Goal: Task Accomplishment & Management: Complete application form

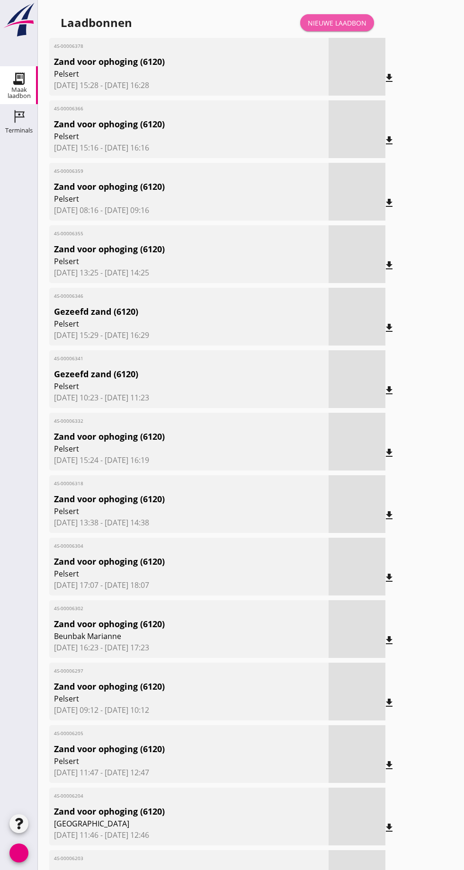
click at [350, 25] on font "Nieuwe laadbon" at bounding box center [337, 22] width 59 height 9
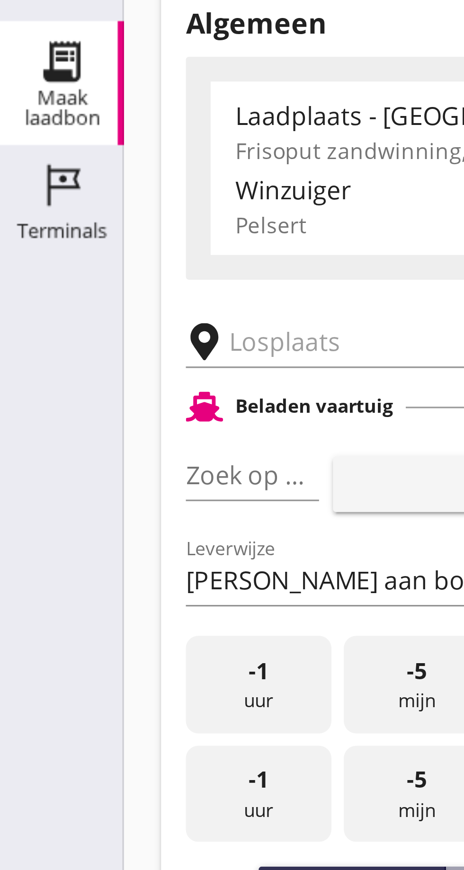
click at [81, 167] on input "text" at bounding box center [151, 164] width 162 height 15
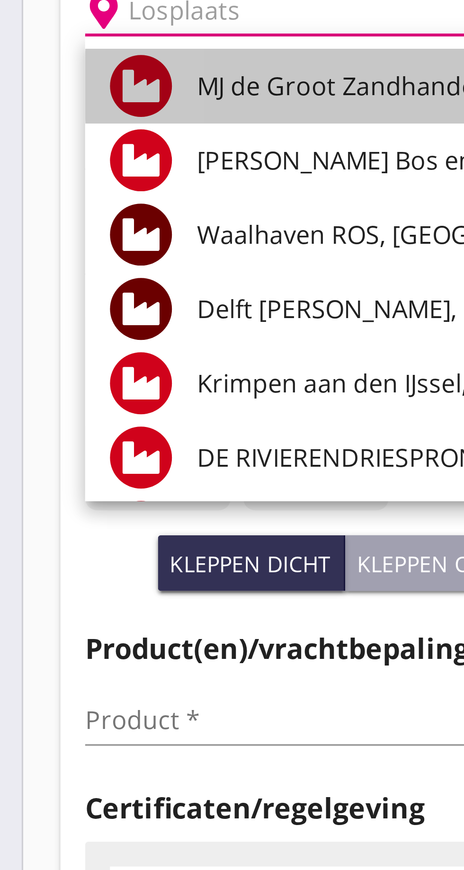
click at [128, 182] on font "MJ de Groot Zandhandel BV - [GEOGRAPHIC_DATA], [GEOGRAPHIC_DATA]" at bounding box center [220, 187] width 259 height 10
type input "[PERSON_NAME] Zandhandel B.V. - Spaansepolder, [GEOGRAPHIC_DATA]"
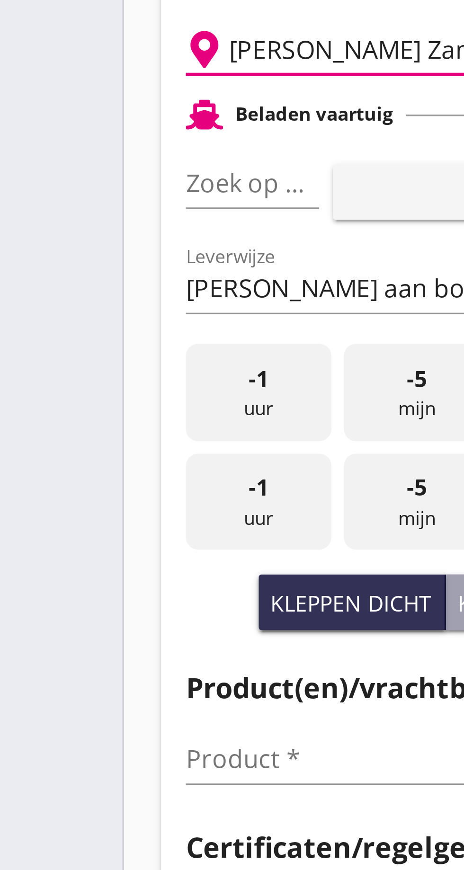
click at [80, 206] on font "pijl_drop_down" at bounding box center [91, 204] width 159 height 11
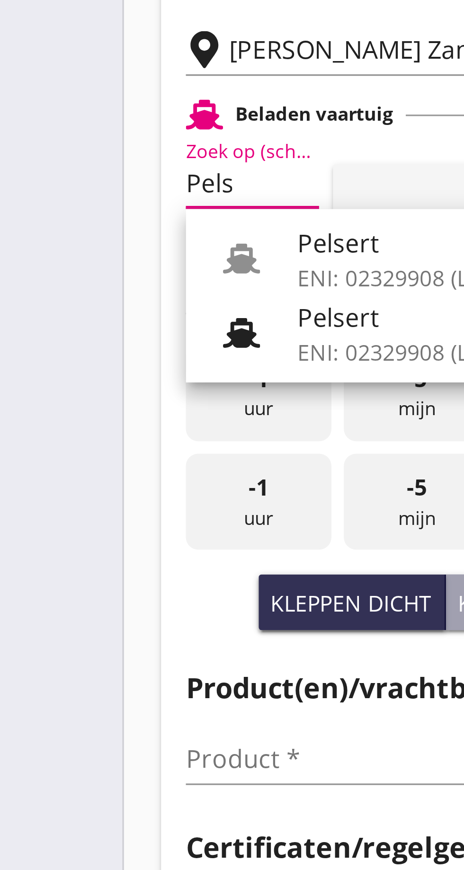
scroll to position [0, 4]
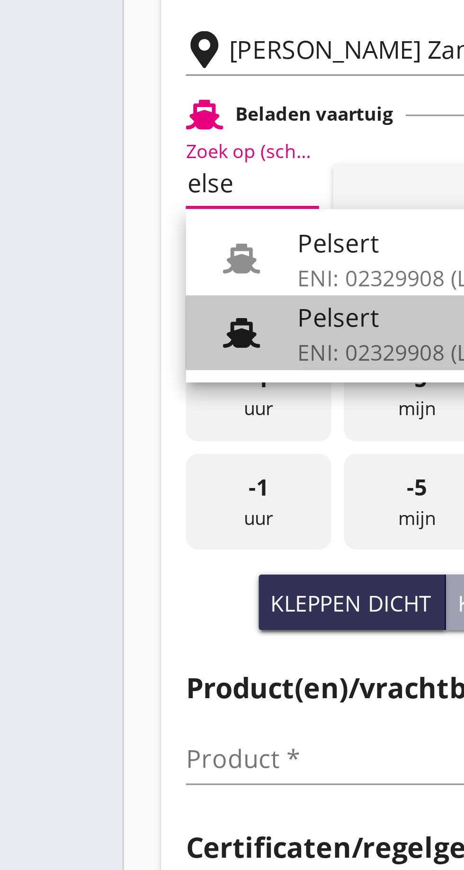
click at [107, 252] on font "ENI: 02329908 (L:86 x B:)" at bounding box center [129, 256] width 77 height 9
type input "Pelsert"
type input "[PERSON_NAME]"
type input "1087"
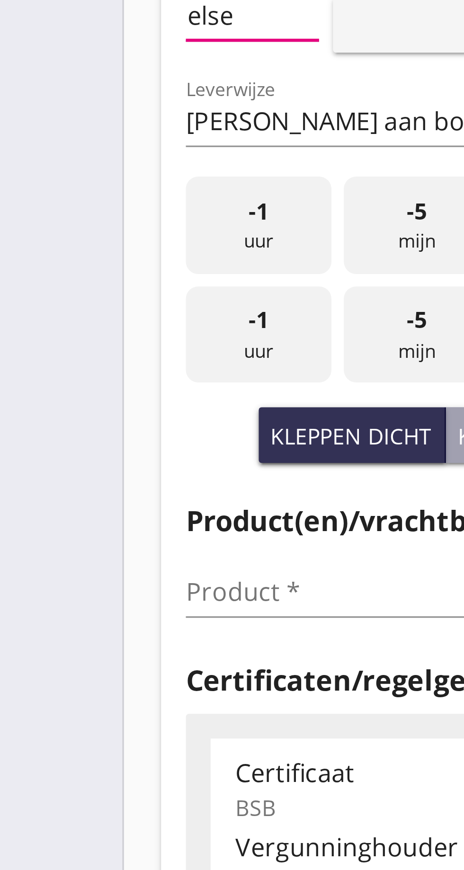
scroll to position [0, 10]
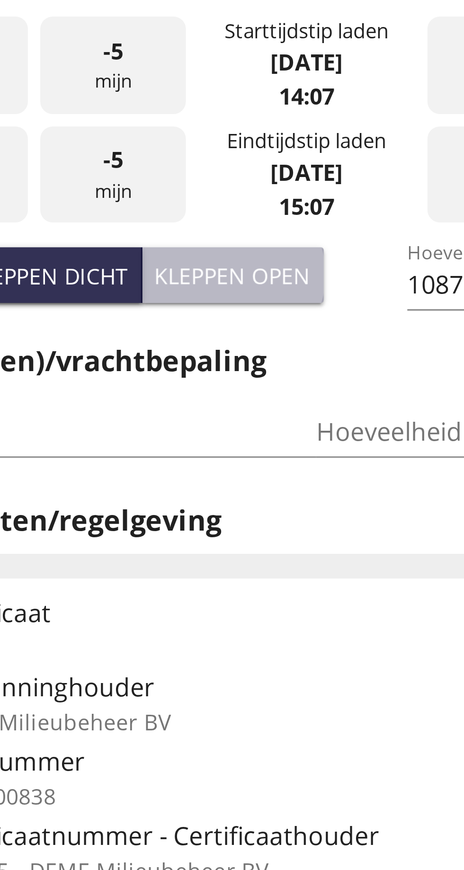
type input "Pelsert"
click at [172, 329] on font "Kleppen open" at bounding box center [164, 333] width 48 height 9
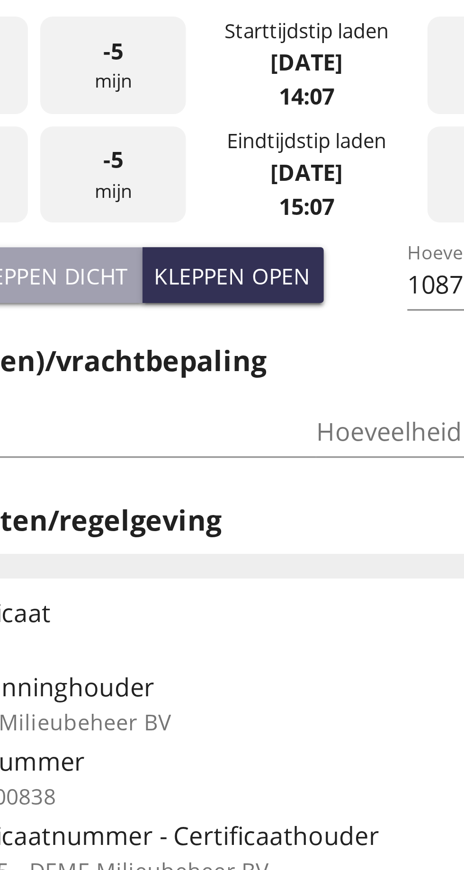
type input "725"
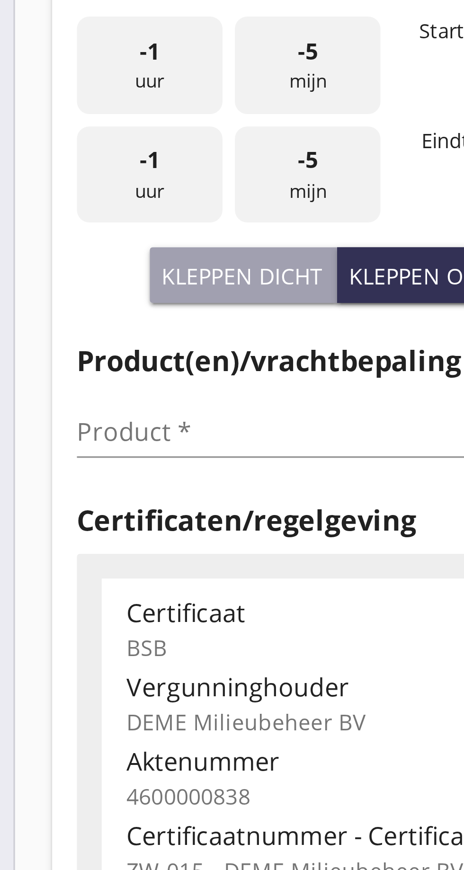
click at [71, 384] on input "Product *" at bounding box center [116, 381] width 119 height 15
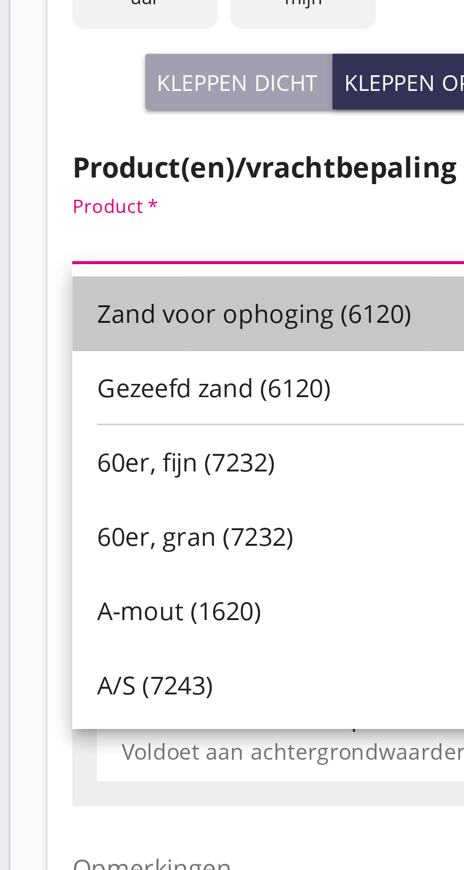
click at [123, 402] on font "Zand voor ophoging (6120)" at bounding box center [112, 404] width 96 height 10
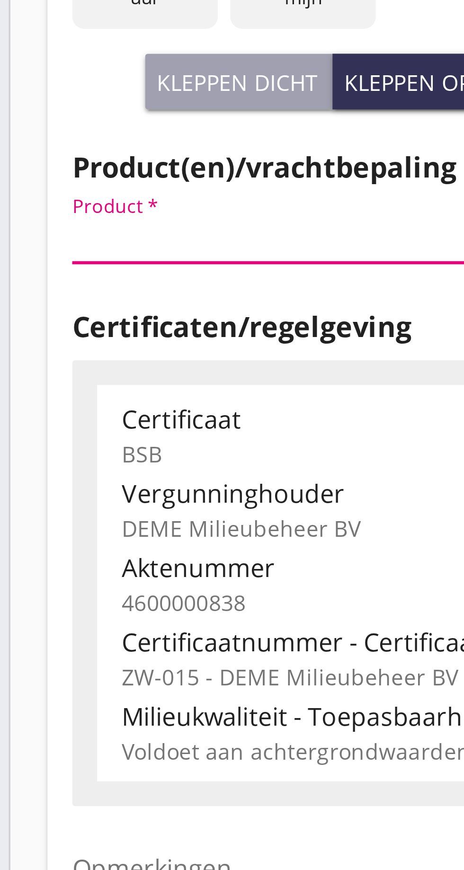
type input "Zand voor ophoging (6120)"
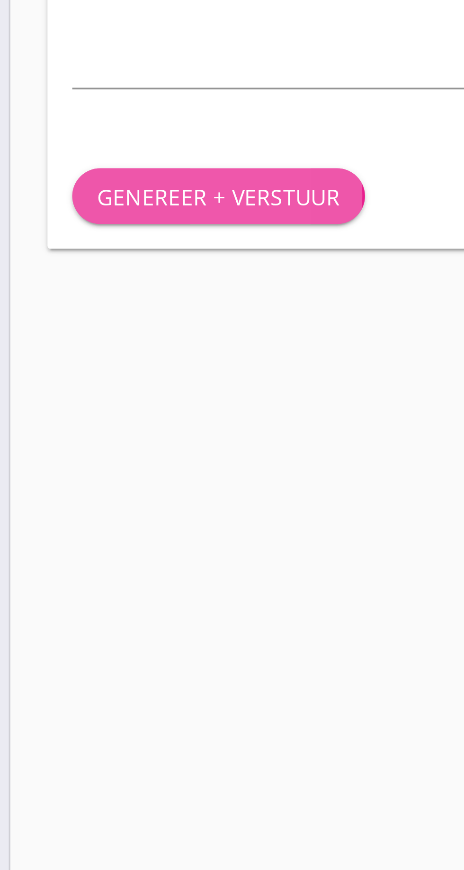
click at [113, 647] on font "Genereer + verstuur" at bounding box center [101, 649] width 74 height 9
